Goal: Use online tool/utility

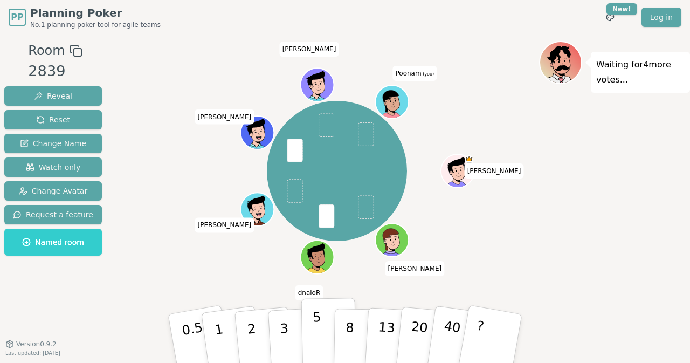
click at [319, 339] on p "5" at bounding box center [317, 338] width 9 height 58
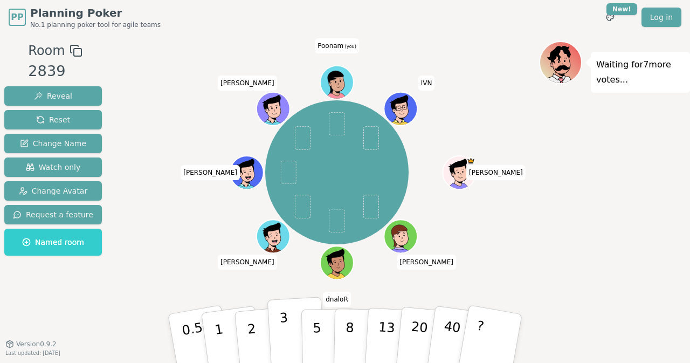
click at [283, 332] on p "3" at bounding box center [285, 339] width 12 height 59
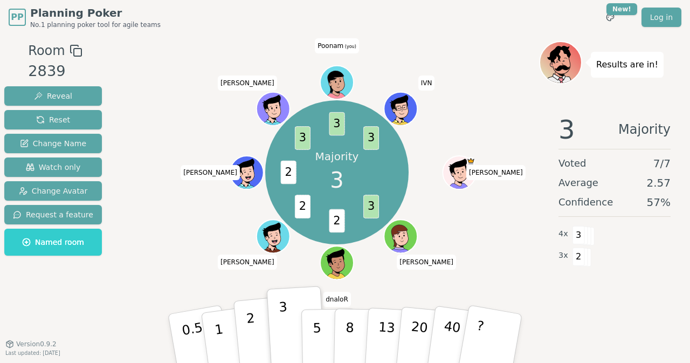
click at [257, 335] on button "2" at bounding box center [263, 339] width 61 height 86
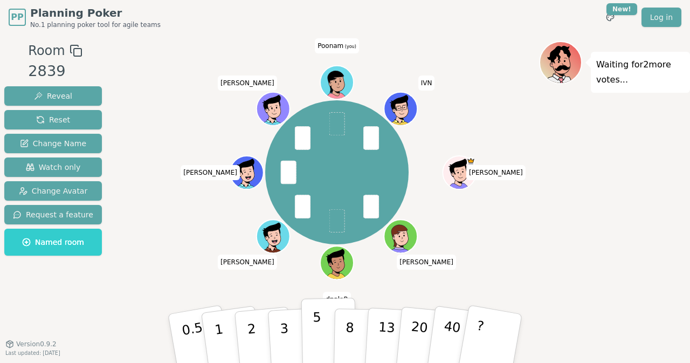
click at [317, 325] on p "5" at bounding box center [317, 338] width 9 height 58
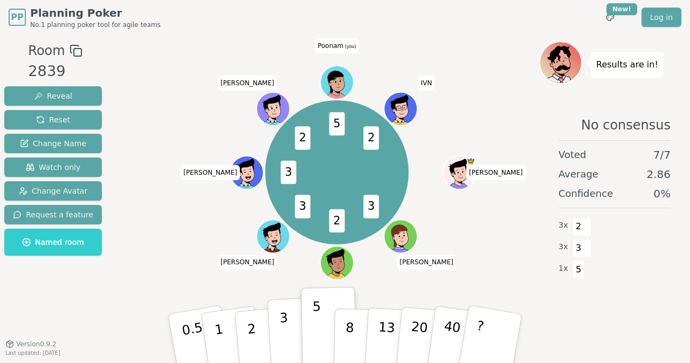
click at [288, 348] on button "3" at bounding box center [296, 338] width 59 height 84
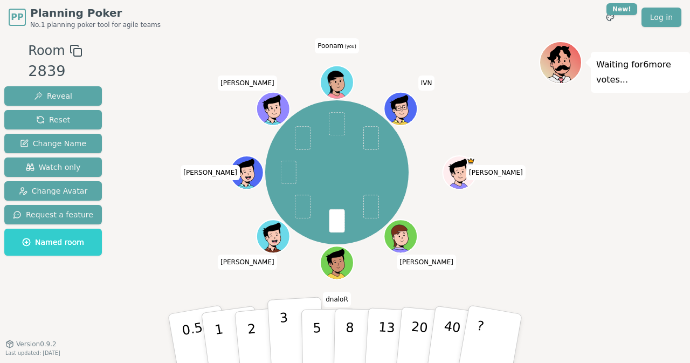
click at [285, 336] on p "3" at bounding box center [285, 339] width 12 height 59
click at [286, 336] on p "3" at bounding box center [285, 339] width 12 height 59
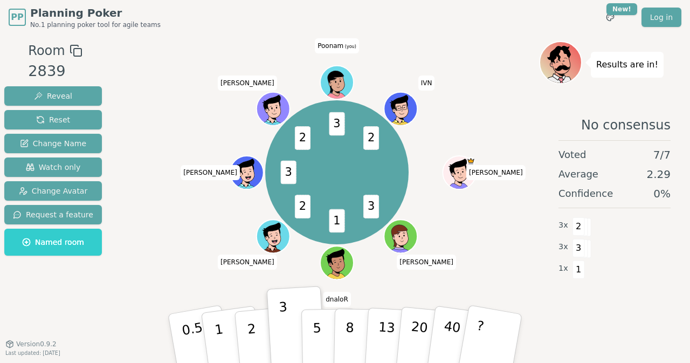
click at [227, 350] on div "1" at bounding box center [231, 337] width 37 height 41
click at [225, 335] on button "1" at bounding box center [231, 338] width 64 height 87
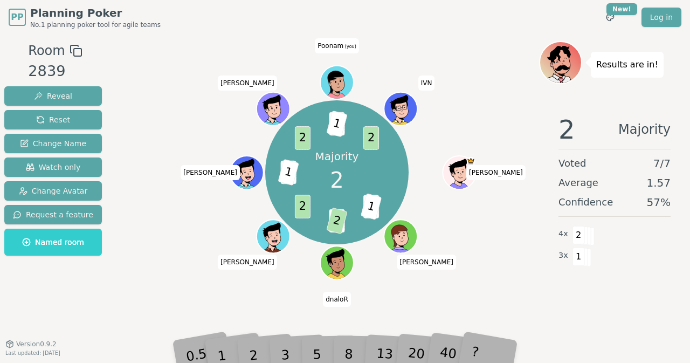
click at [256, 350] on div "2" at bounding box center [264, 338] width 36 height 40
